Goal: Task Accomplishment & Management: Manage account settings

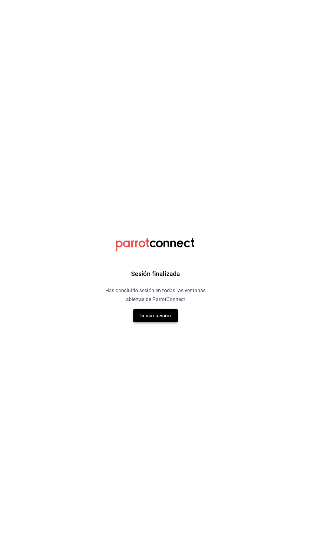
click at [153, 317] on button "Iniciar sesión" at bounding box center [155, 315] width 44 height 13
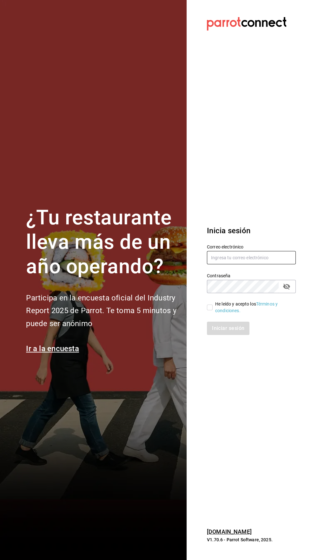
click at [257, 265] on input "text" at bounding box center [251, 257] width 89 height 13
type input "ricardojvalen@gmail.com"
click at [208, 311] on input "He leído y acepto los Términos y condiciones." at bounding box center [210, 308] width 6 height 6
checkbox input "true"
click at [226, 335] on button "Iniciar sesión" at bounding box center [228, 328] width 43 height 13
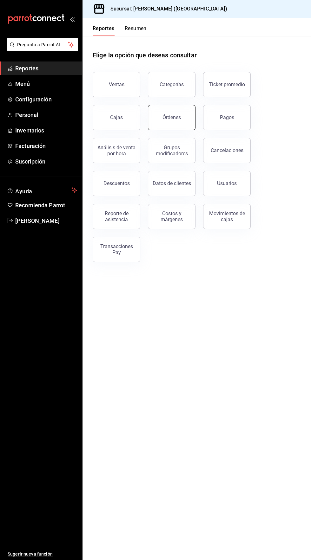
click at [169, 123] on button "Órdenes" at bounding box center [172, 117] width 48 height 25
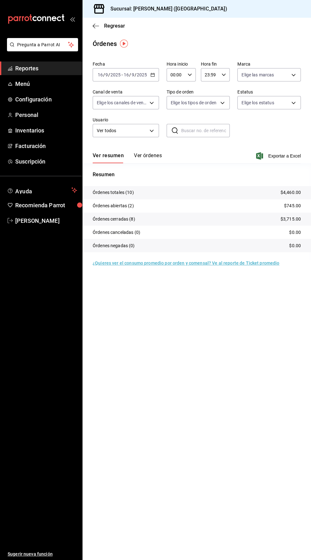
scroll to position [3, 0]
click at [34, 81] on span "Menú" at bounding box center [46, 84] width 62 height 9
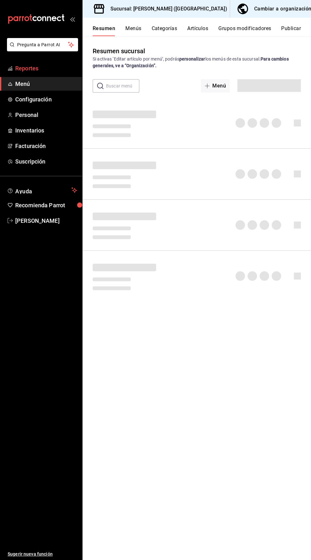
click at [29, 68] on span "Reportes" at bounding box center [46, 68] width 62 height 9
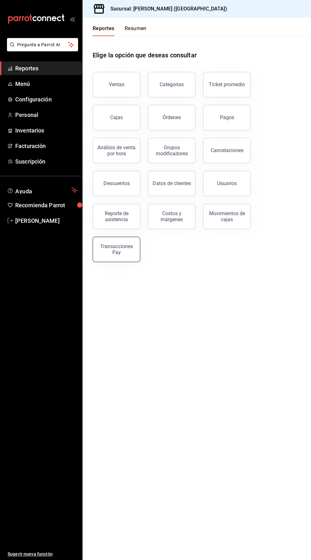
click at [119, 253] on div "Transacciones Pay" at bounding box center [116, 250] width 39 height 12
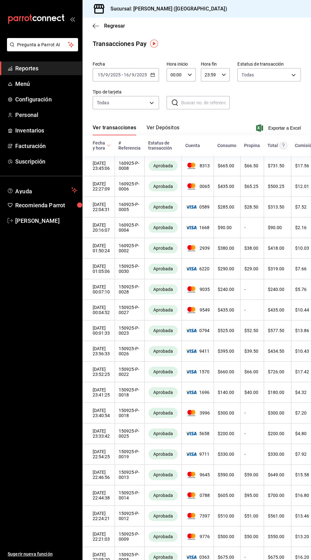
click at [166, 126] on button "Ver Depósitos" at bounding box center [163, 130] width 33 height 11
